Goal: Navigation & Orientation: Understand site structure

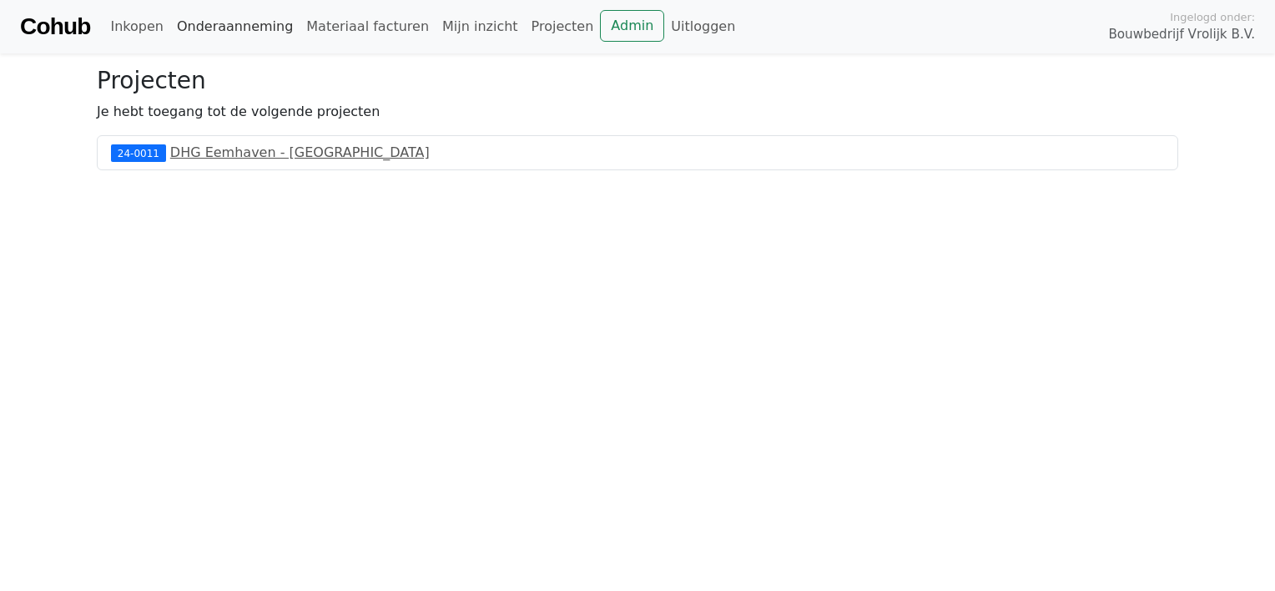
click at [229, 32] on link "Onderaanneming" at bounding box center [234, 26] width 129 height 33
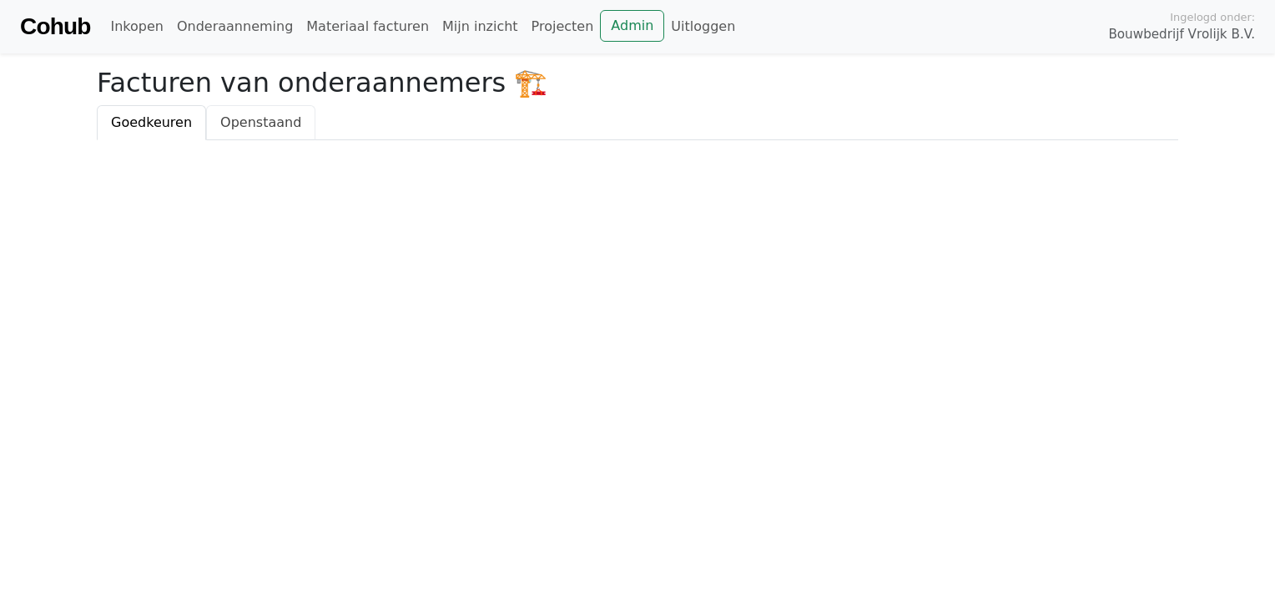
click at [225, 113] on link "Openstaand" at bounding box center [260, 122] width 109 height 35
click at [120, 30] on link "Inkopen" at bounding box center [137, 26] width 66 height 33
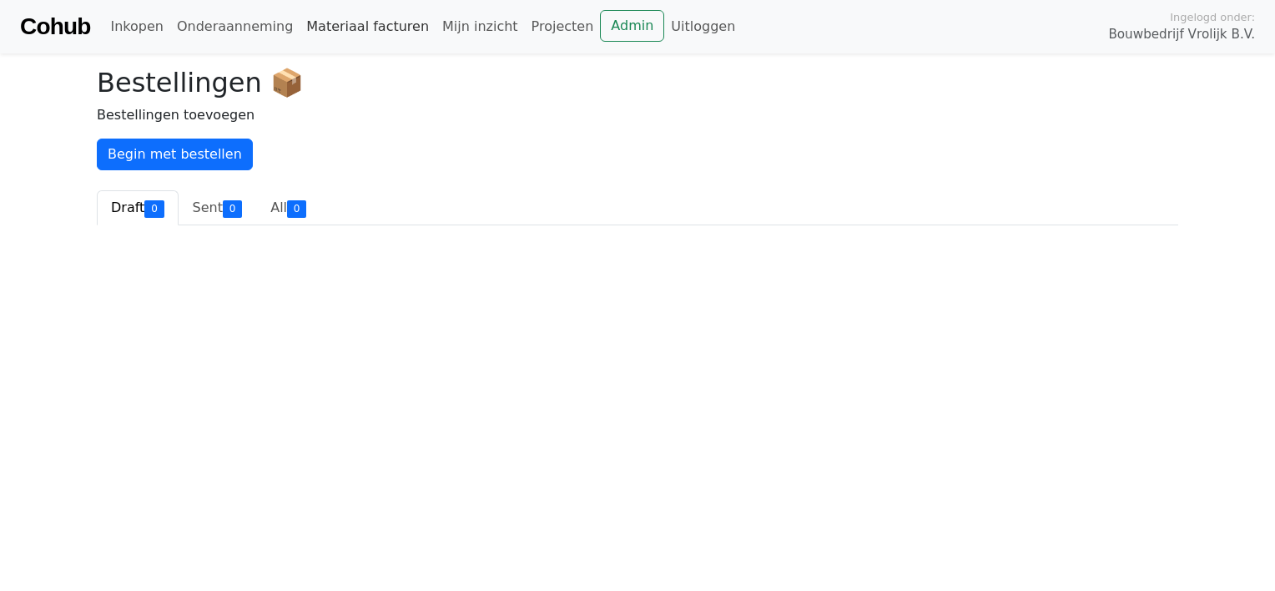
click at [332, 33] on link "Materiaal facturen" at bounding box center [368, 26] width 136 height 33
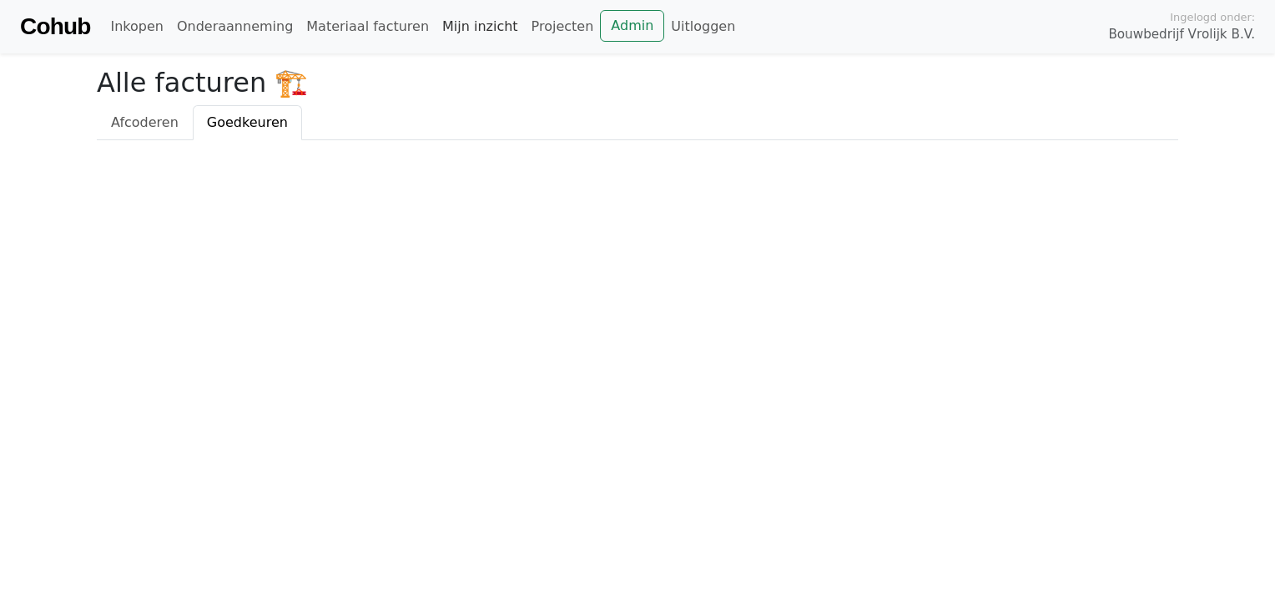
click at [450, 32] on link "Mijn inzicht" at bounding box center [480, 26] width 89 height 33
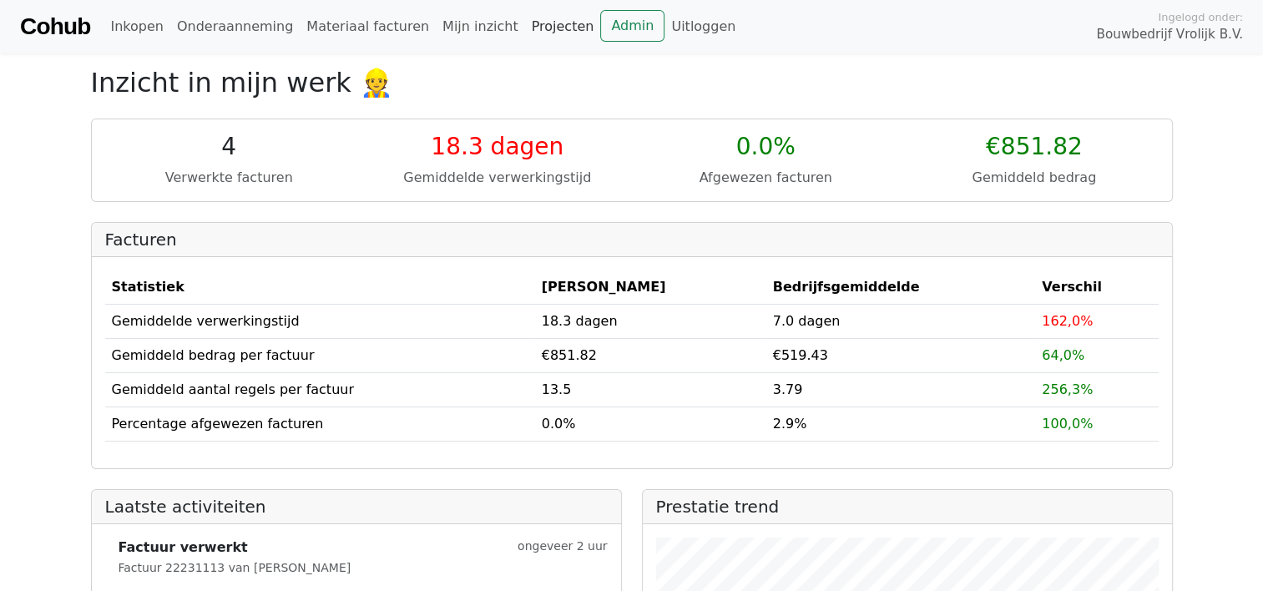
click at [525, 28] on link "Projecten" at bounding box center [563, 26] width 76 height 33
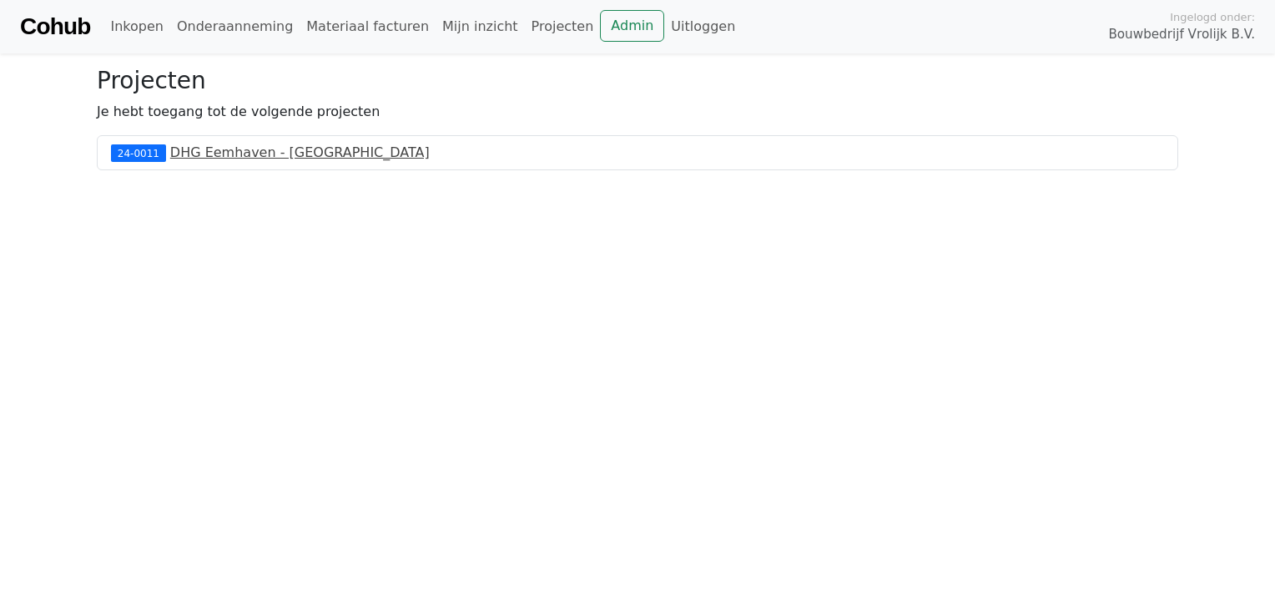
click at [258, 154] on link "DHG Eemhaven - [GEOGRAPHIC_DATA]" at bounding box center [300, 152] width 260 height 16
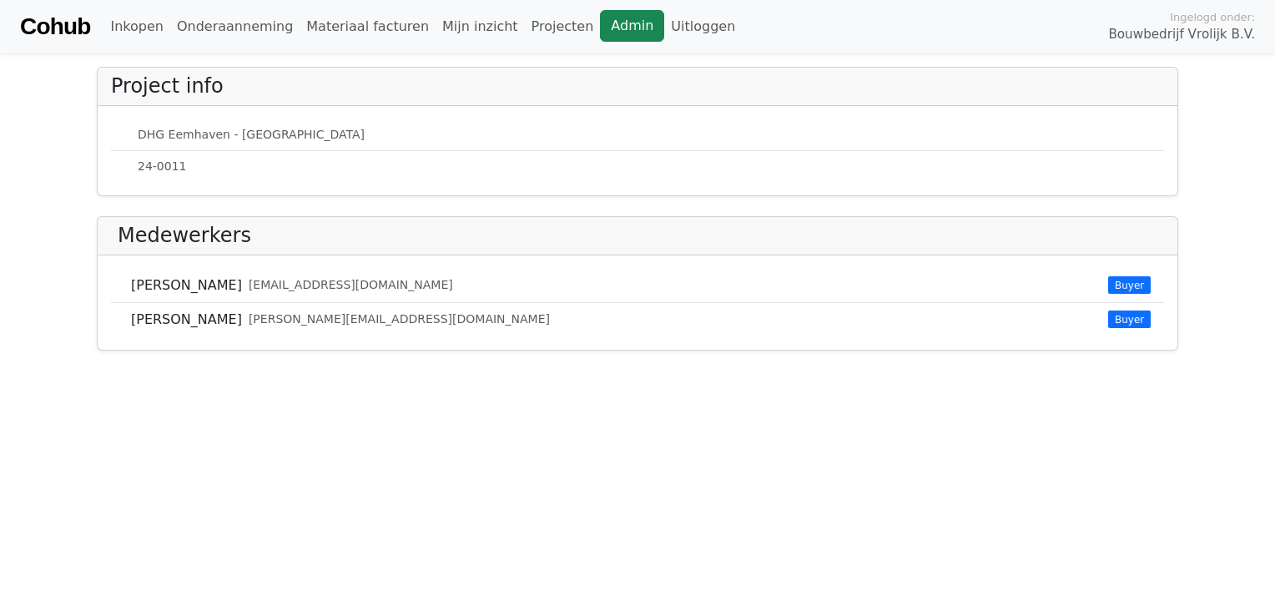
click at [600, 32] on link "Admin" at bounding box center [632, 26] width 64 height 32
